Goal: Task Accomplishment & Management: Use online tool/utility

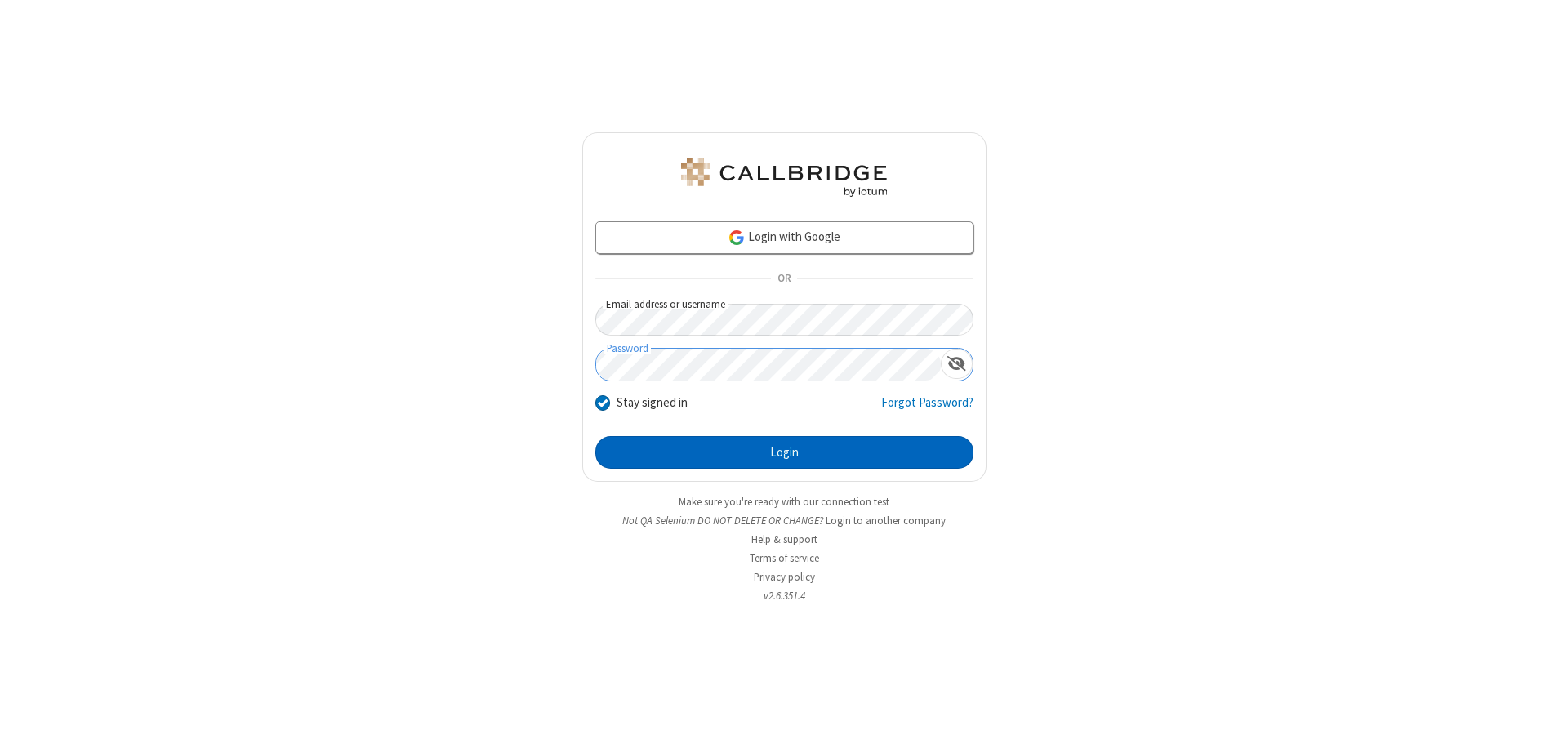
click at [784, 453] on button "Login" at bounding box center [784, 453] width 378 height 33
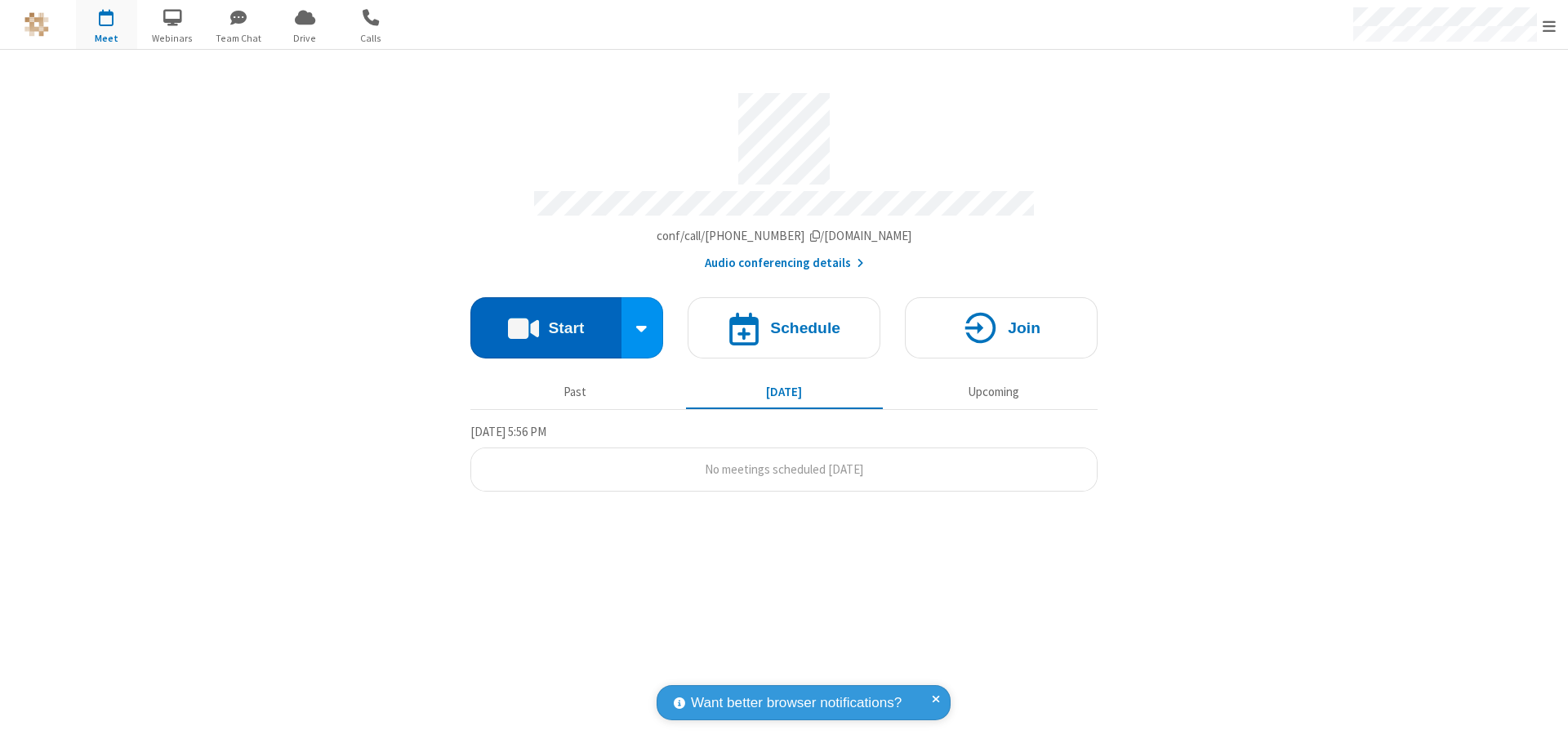
click at [545, 320] on button "Start" at bounding box center [546, 327] width 151 height 61
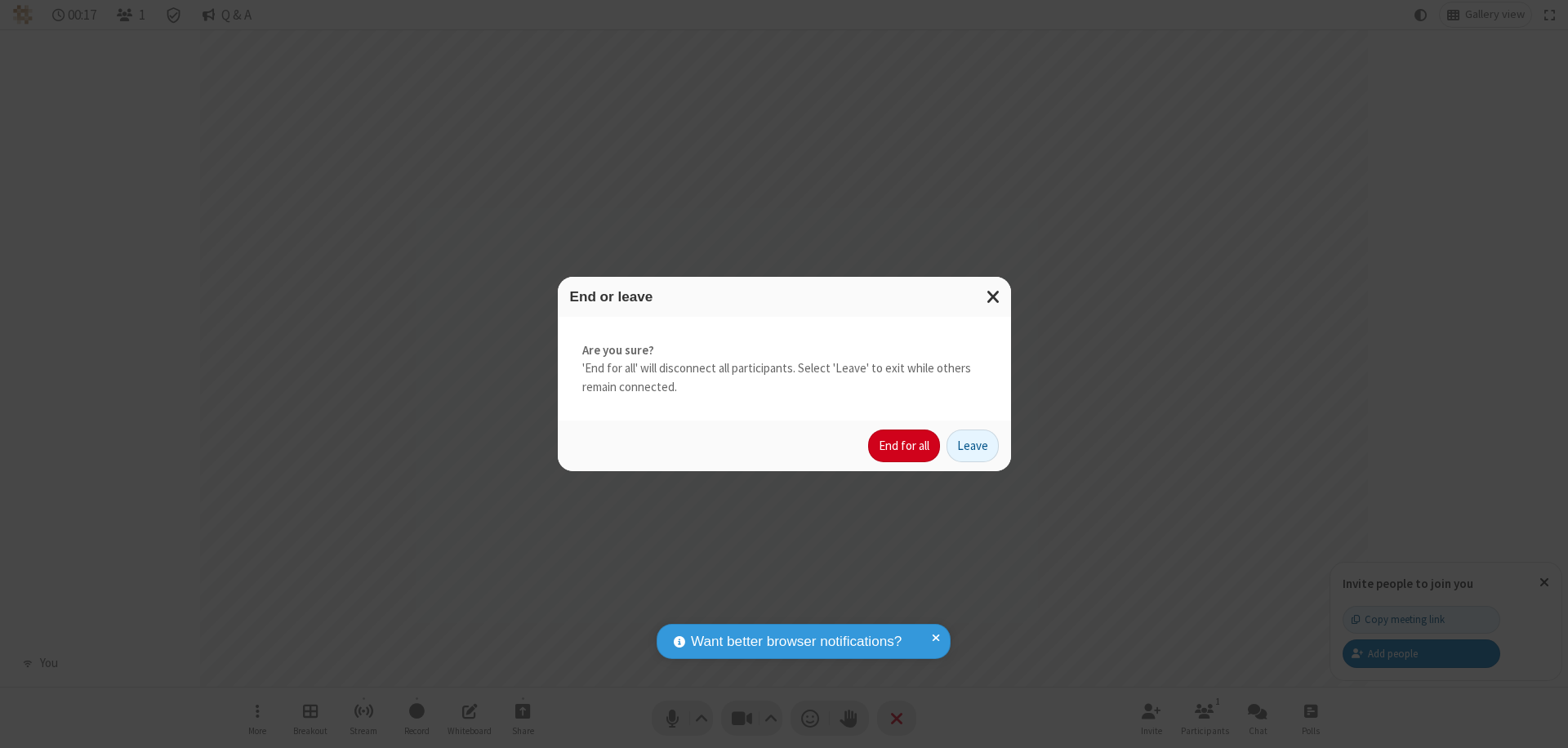
click at [904, 446] on button "End for all" at bounding box center [904, 446] width 72 height 33
